Goal: Navigation & Orientation: Understand site structure

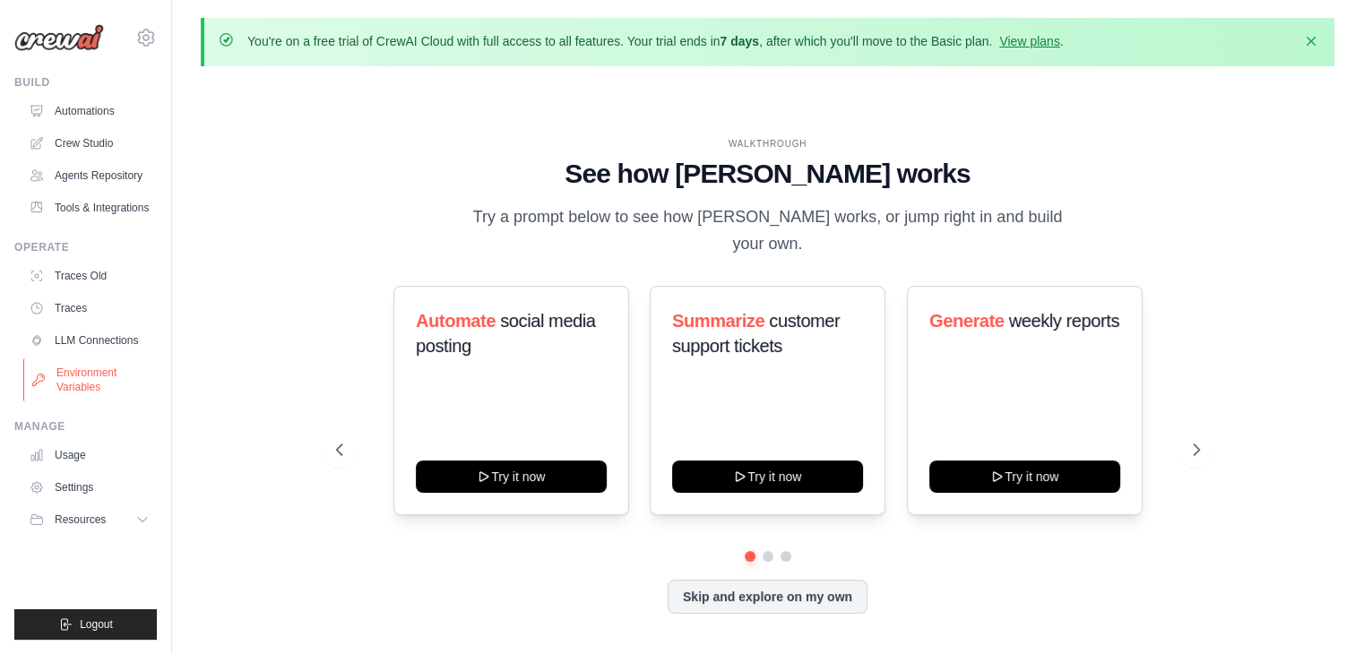
scroll to position [61, 0]
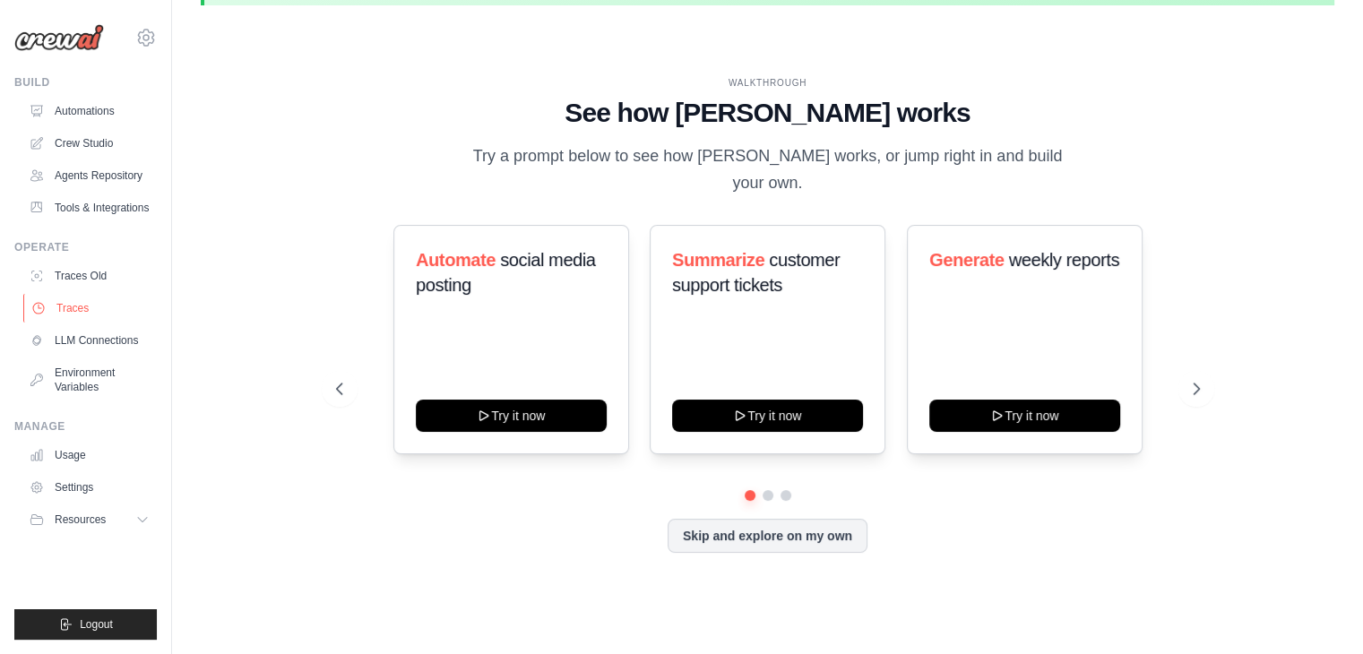
click at [79, 323] on link "Traces" at bounding box center [90, 308] width 135 height 29
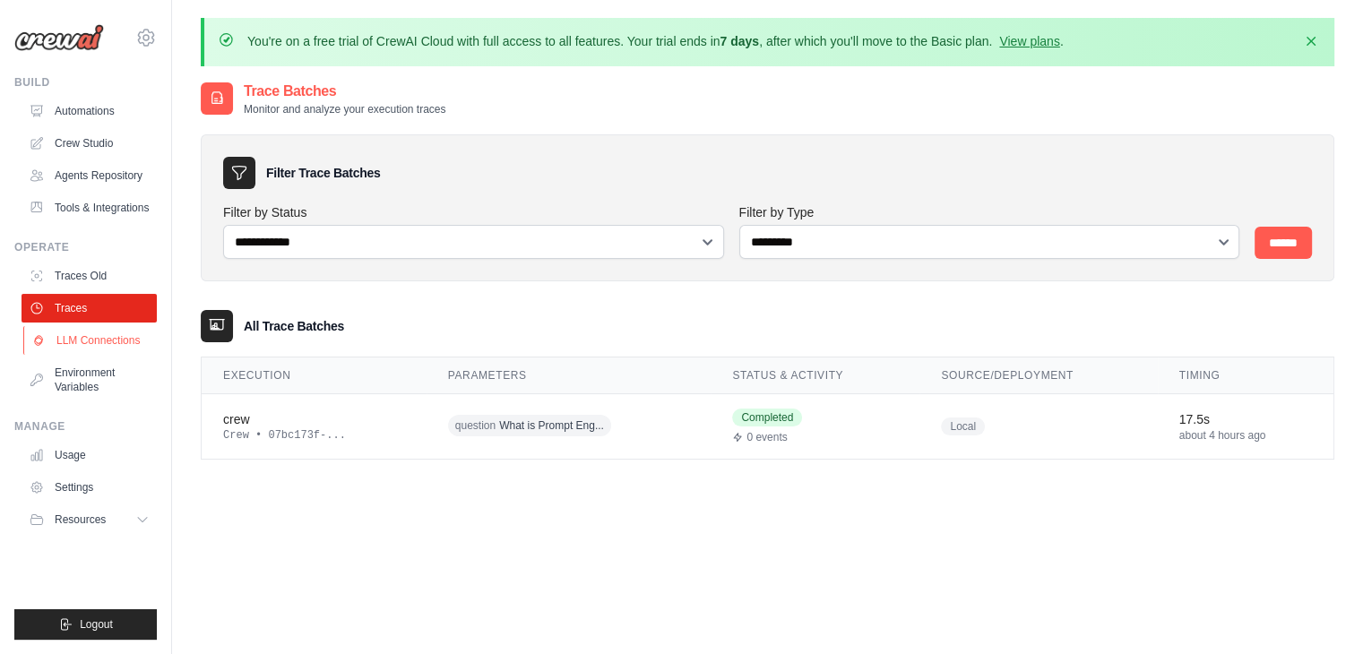
click at [91, 355] on link "LLM Connections" at bounding box center [90, 340] width 135 height 29
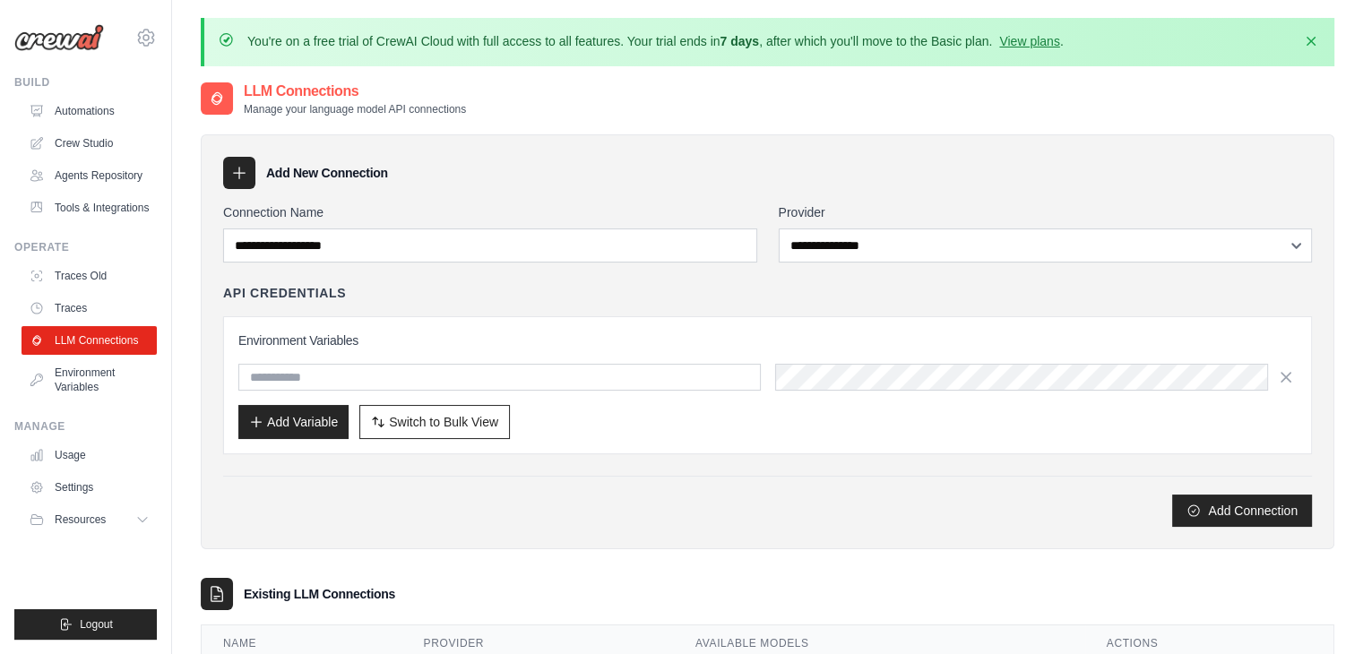
scroll to position [99, 0]
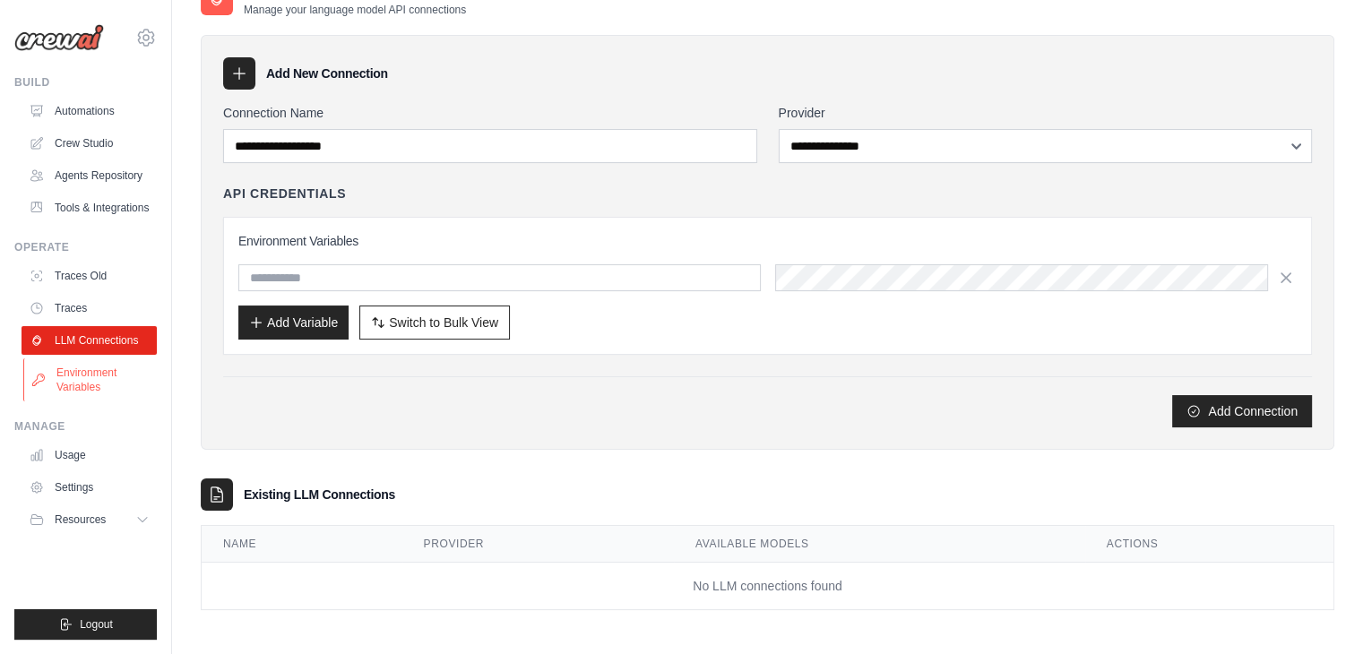
click at [100, 396] on link "Environment Variables" at bounding box center [90, 379] width 135 height 43
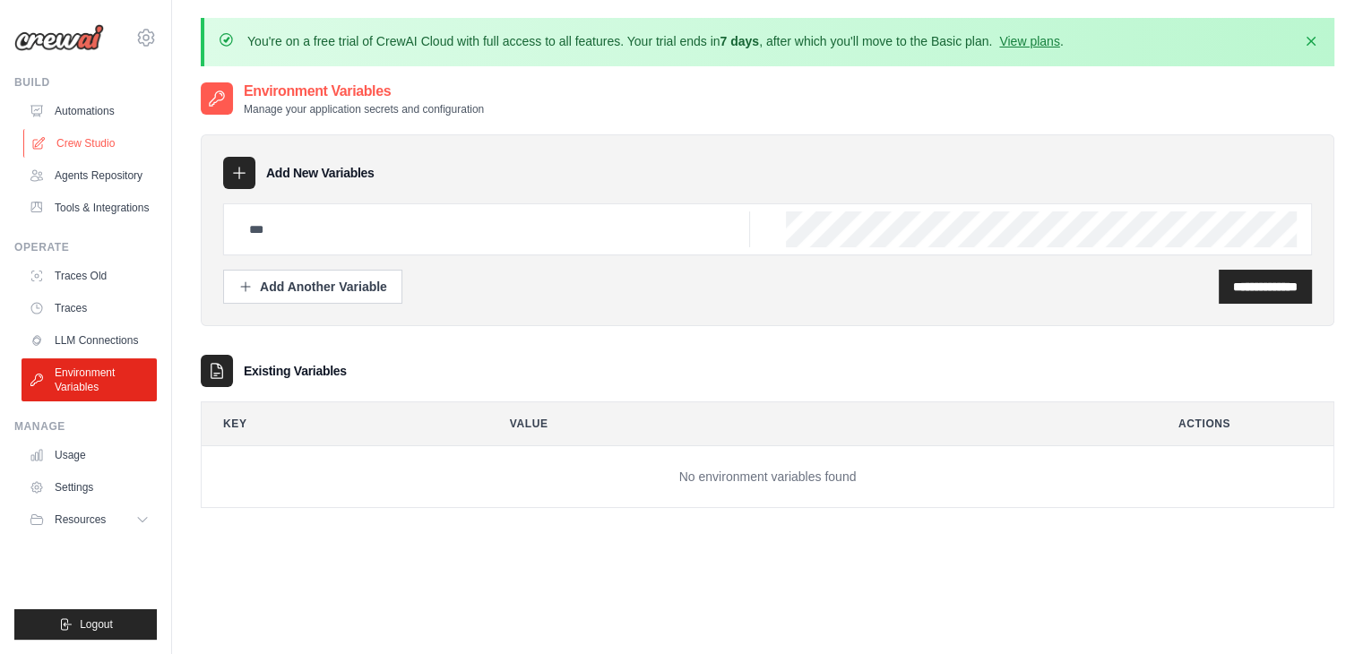
click at [82, 143] on link "Crew Studio" at bounding box center [90, 143] width 135 height 29
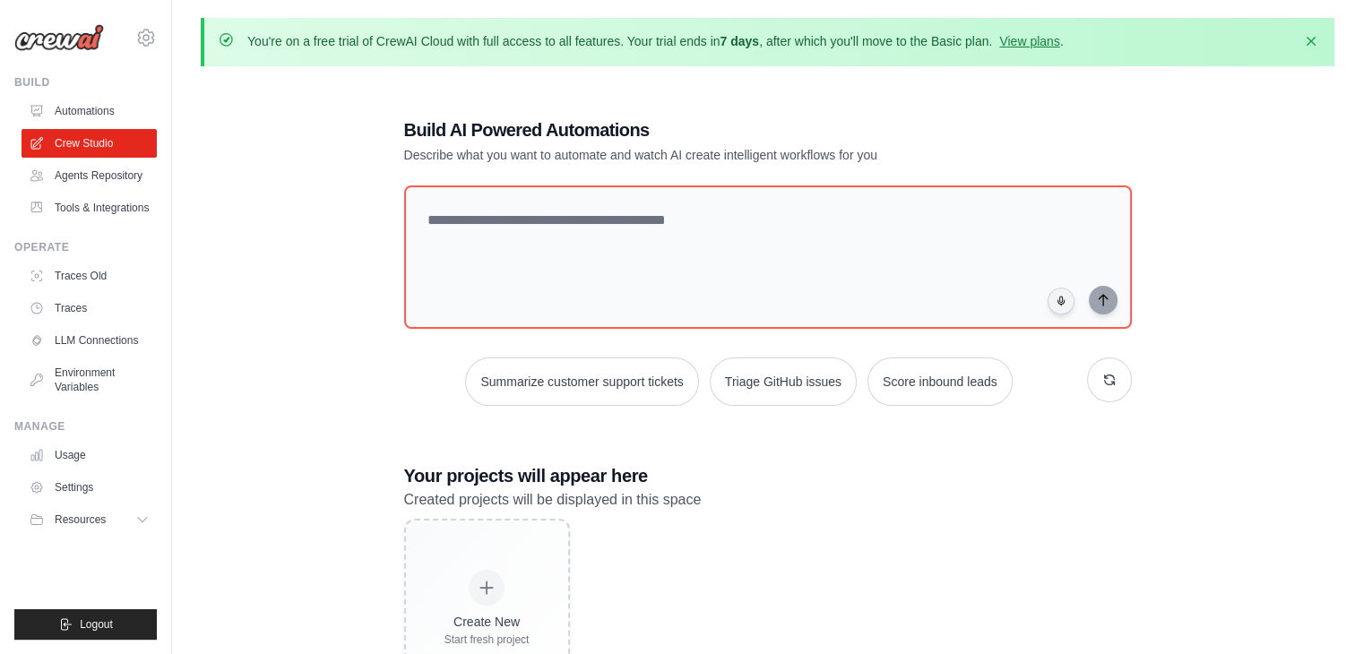
click at [1064, 48] on p "You're on a free trial of CrewAI Cloud with full access to all features. Your t…" at bounding box center [655, 41] width 816 height 18
click at [1059, 38] on link "View plans" at bounding box center [1029, 41] width 60 height 14
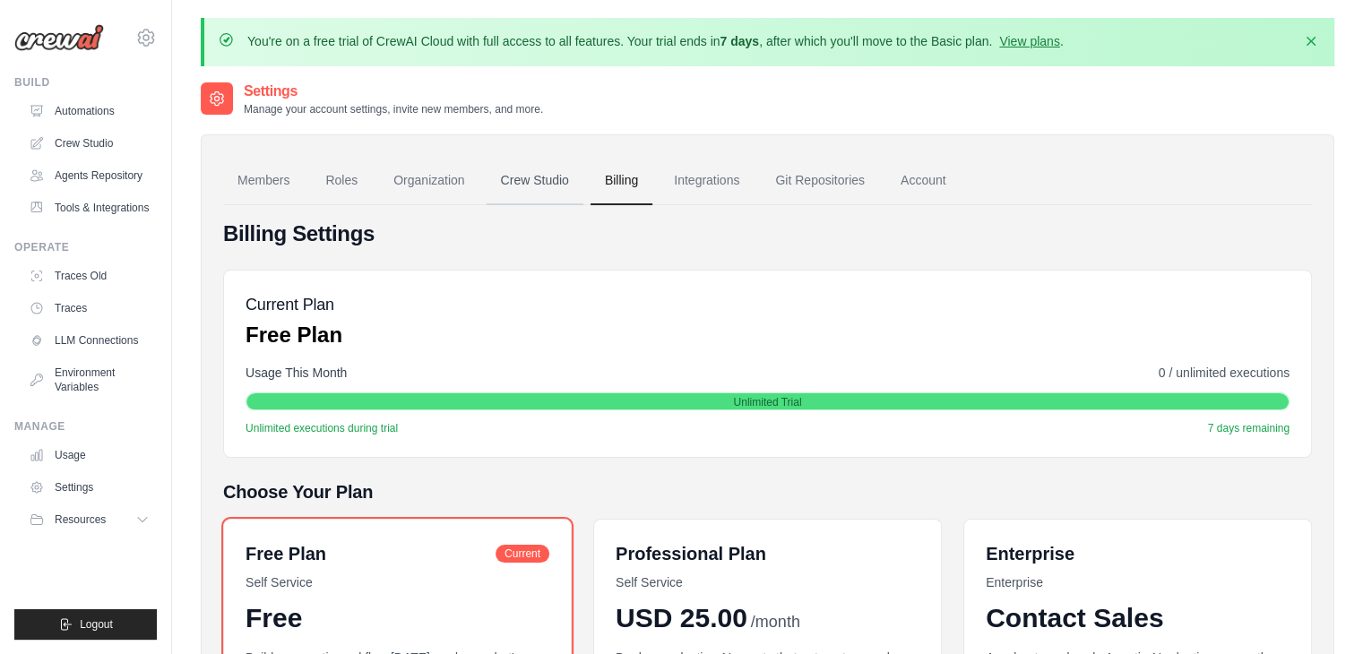
click at [548, 171] on link "Crew Studio" at bounding box center [535, 181] width 97 height 48
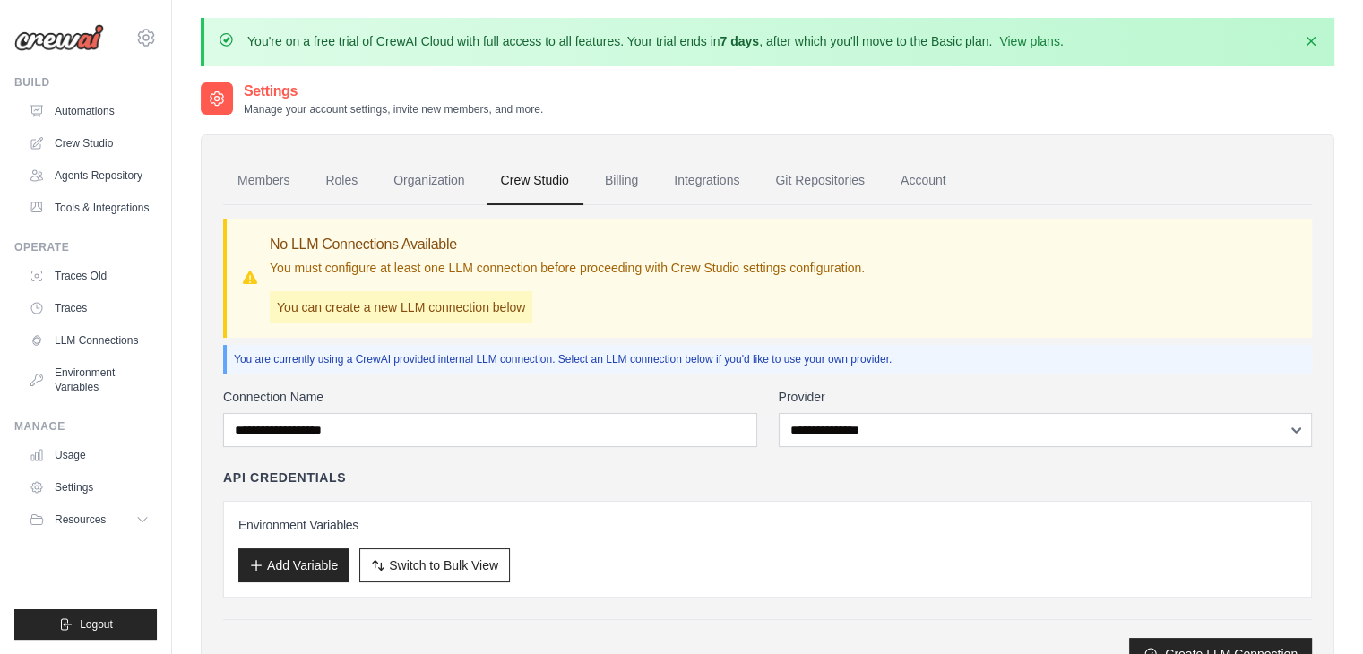
scroll to position [97, 0]
